Goal: Check status: Check status

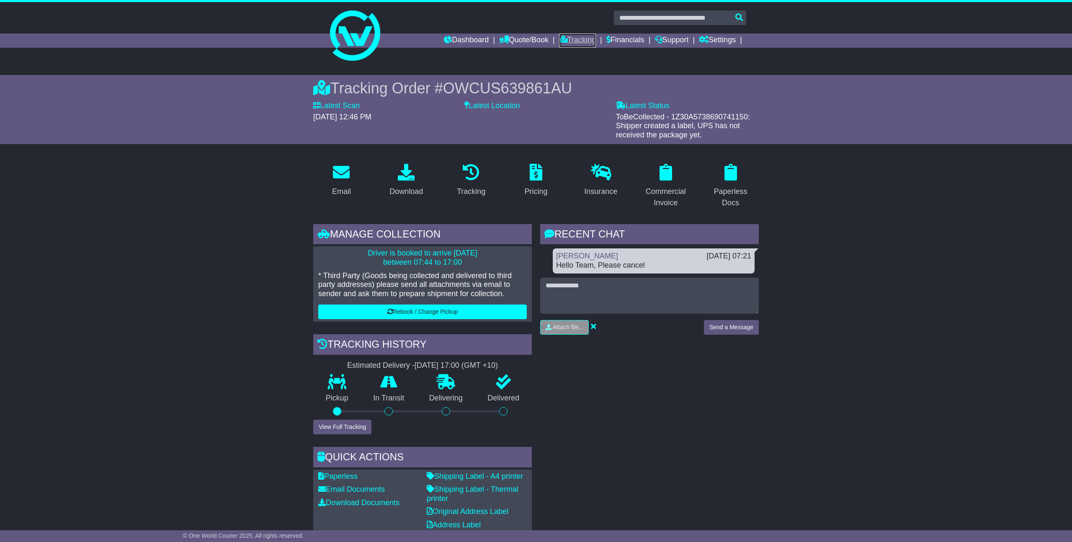
click at [568, 40] on link "Tracking" at bounding box center [577, 41] width 37 height 14
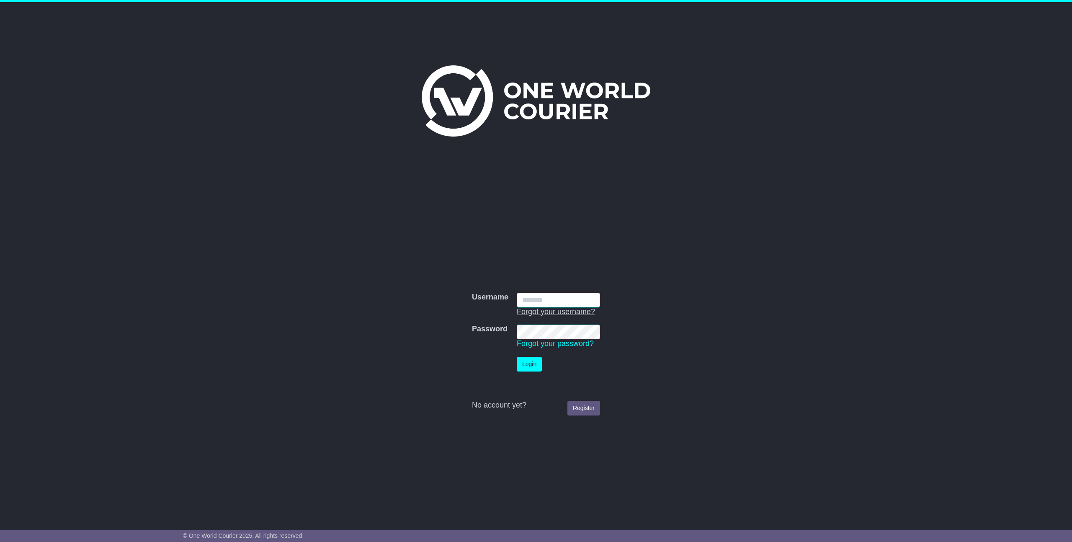
type input "**********"
click at [517, 357] on button "Login" at bounding box center [529, 364] width 25 height 15
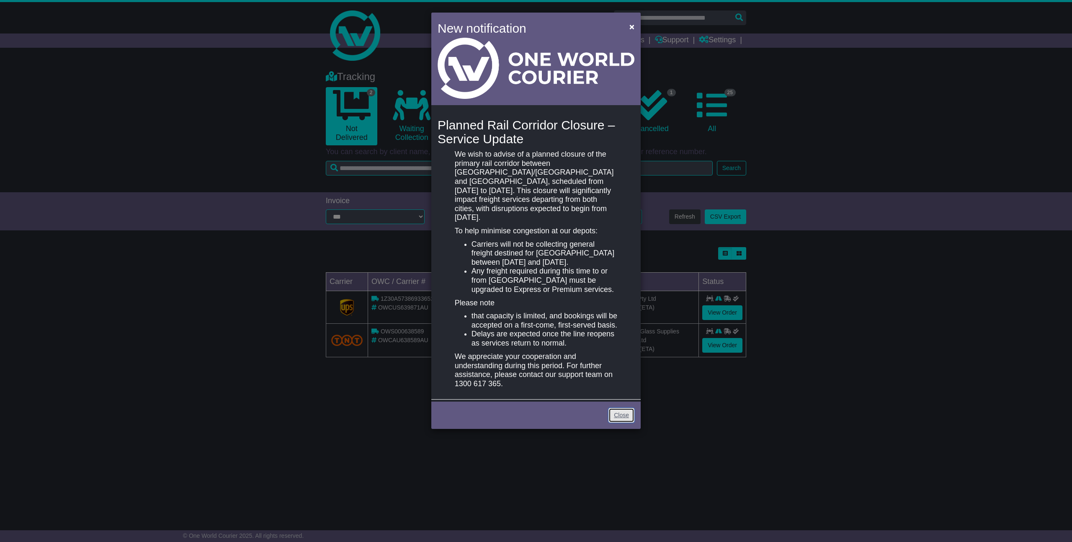
click at [610, 408] on link "Close" at bounding box center [622, 415] width 26 height 15
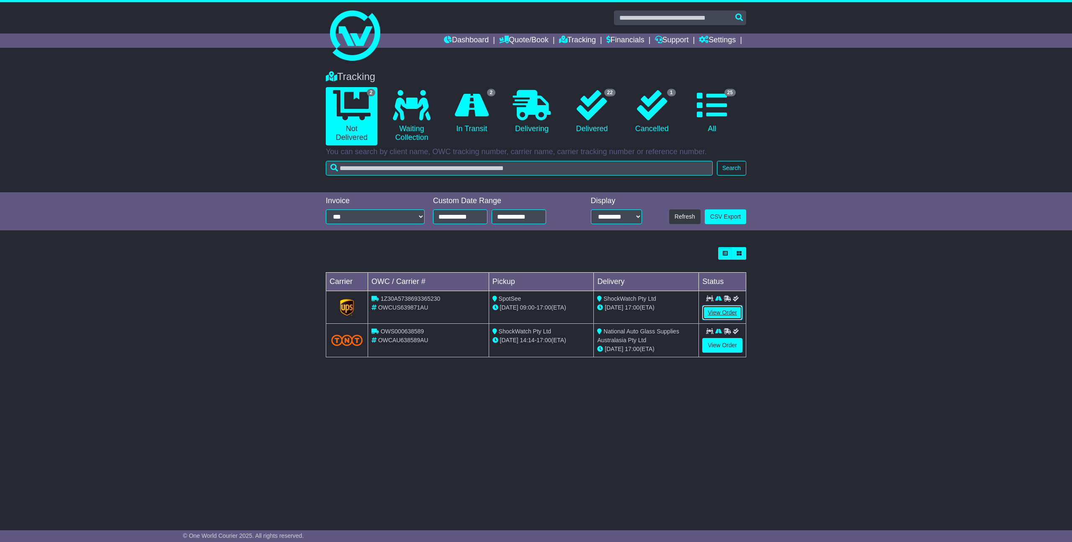
click at [712, 312] on link "View Order" at bounding box center [722, 312] width 40 height 15
click at [724, 308] on link "View Order" at bounding box center [722, 312] width 40 height 15
click at [731, 312] on link "View Order" at bounding box center [722, 312] width 40 height 15
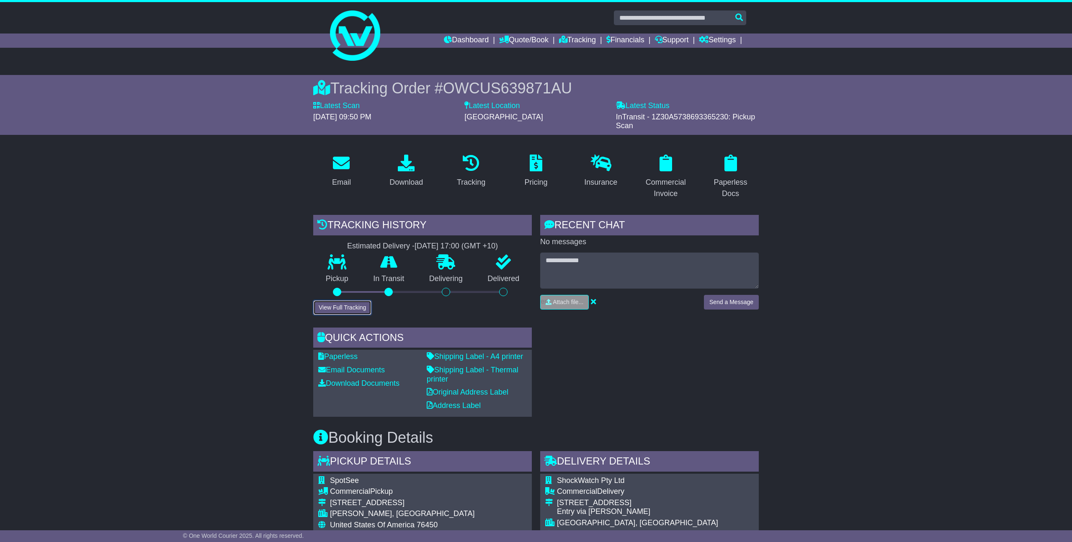
click at [359, 311] on button "View Full Tracking" at bounding box center [342, 307] width 58 height 15
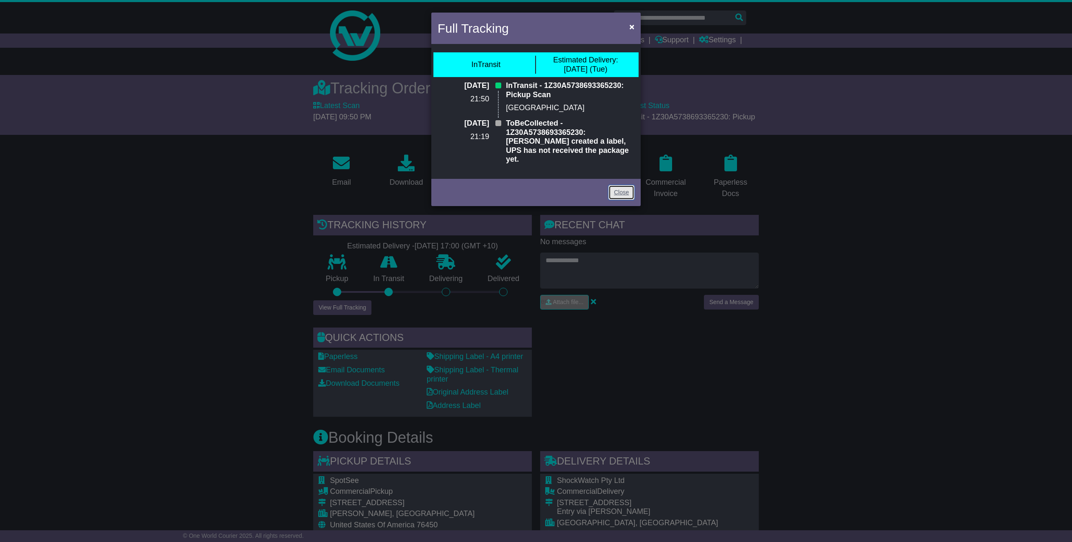
click at [631, 185] on link "Close" at bounding box center [622, 192] width 26 height 15
